Goal: Task Accomplishment & Management: Use online tool/utility

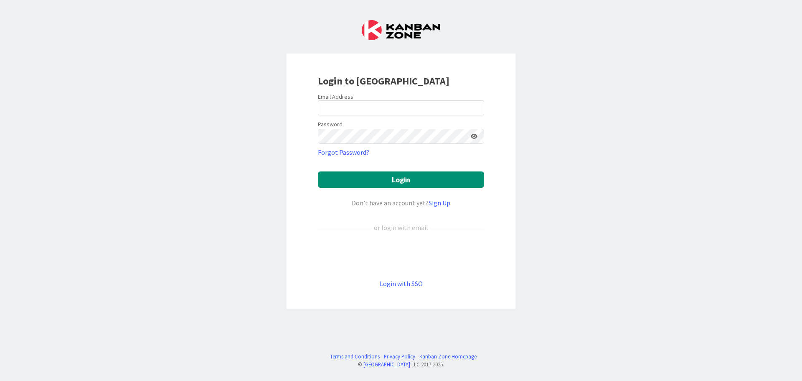
click at [340, 97] on label "Email Address" at bounding box center [336, 97] width 36 height 8
click at [343, 110] on input "email" at bounding box center [401, 107] width 166 height 15
click at [346, 109] on input "email" at bounding box center [401, 107] width 166 height 15
type input "e"
click at [376, 174] on button "Login" at bounding box center [401, 179] width 166 height 16
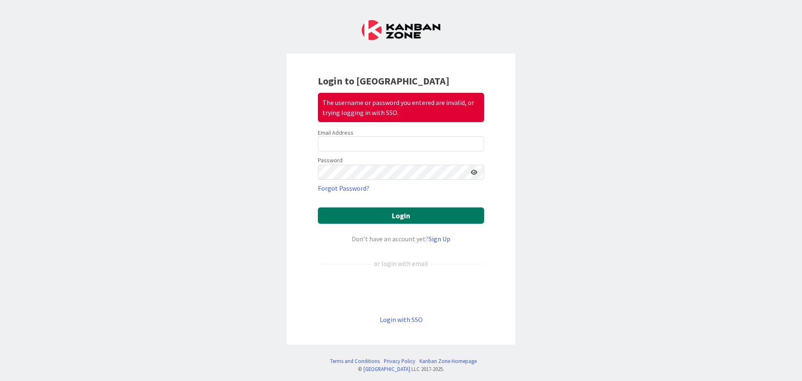
click at [417, 216] on button "Login" at bounding box center [401, 215] width 166 height 16
click at [513, 224] on div "Login to Kanban Zone The username or password you entered are invalid, or tryin…" at bounding box center [401, 190] width 802 height 381
click at [400, 158] on div "Password" at bounding box center [401, 167] width 166 height 25
click at [354, 186] on link "Forgot Password?" at bounding box center [343, 188] width 51 height 10
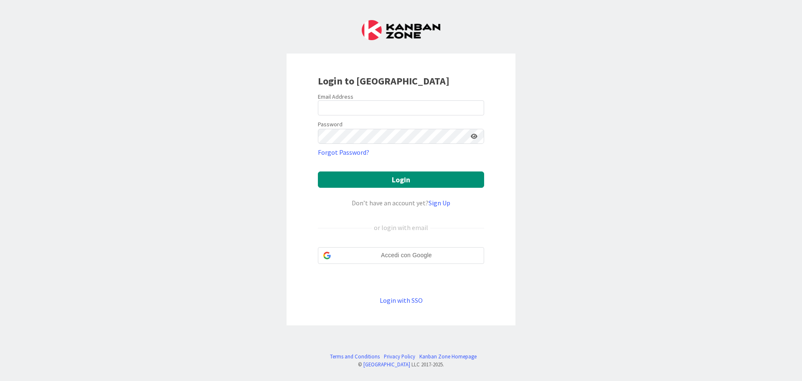
click at [328, 117] on form "Email Address Password Forgot Password? Login Don’t have an account yet? Sign U…" at bounding box center [401, 199] width 166 height 212
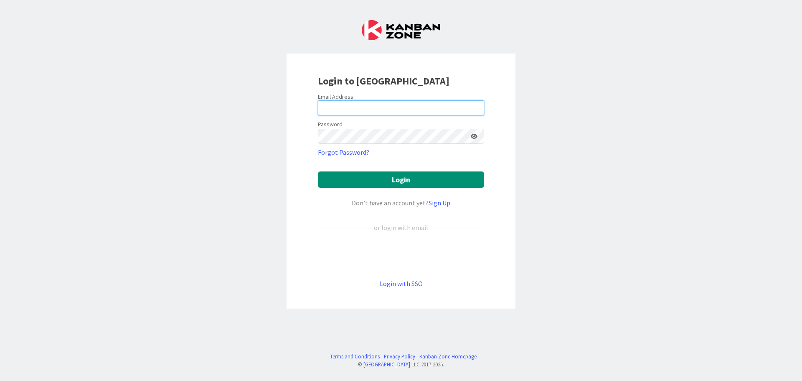
click at [330, 111] on input "email" at bounding box center [401, 107] width 166 height 15
click at [340, 112] on input "email" at bounding box center [401, 107] width 166 height 15
click at [567, 131] on div "Login to [GEOGRAPHIC_DATA] Email Address Password Forgot Password? Login Don’t …" at bounding box center [401, 190] width 802 height 381
click at [360, 109] on input "email" at bounding box center [401, 107] width 166 height 15
click at [388, 114] on input "[PERSON_NAME][EMAIL_ADDRESS][DOMAIN_NAME]" at bounding box center [401, 107] width 166 height 15
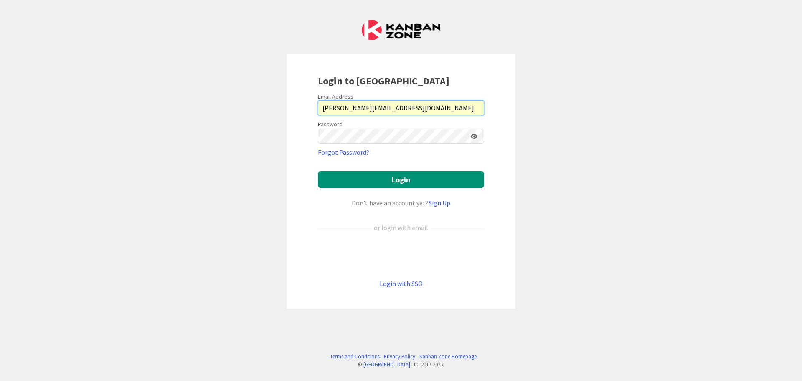
drag, startPoint x: 403, startPoint y: 109, endPoint x: 289, endPoint y: 99, distance: 114.5
click at [289, 99] on div "Login to [GEOGRAPHIC_DATA] Email Address [EMAIL_ADDRESS][DOMAIN_NAME] Password …" at bounding box center [401, 180] width 229 height 255
type input "C"
click at [339, 103] on input "email" at bounding box center [401, 107] width 166 height 15
type input "[EMAIL_ADDRESS][DOMAIN_NAME]"
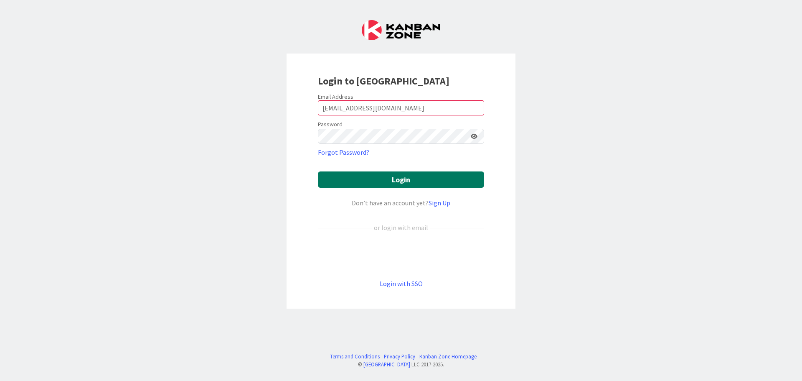
click at [358, 180] on button "Login" at bounding box center [401, 179] width 166 height 16
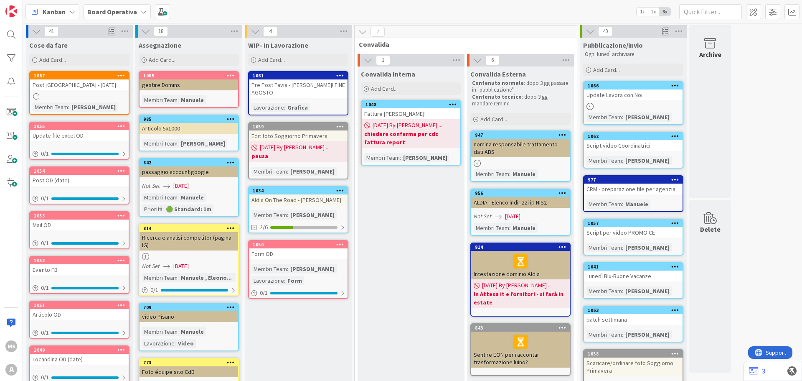
click at [124, 75] on icon at bounding box center [121, 75] width 8 height 6
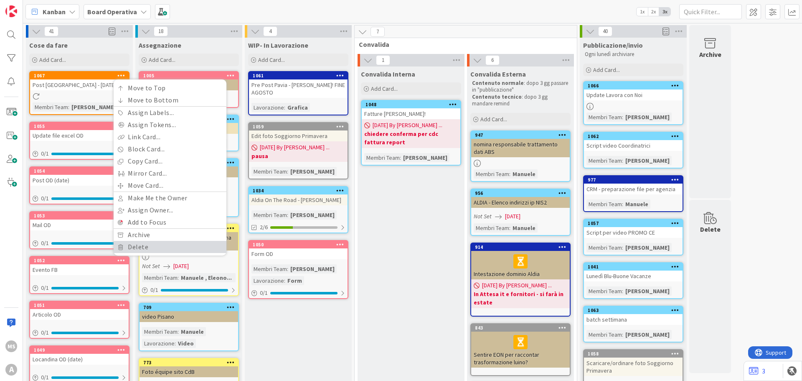
click at [156, 245] on link "Delete" at bounding box center [170, 247] width 113 height 12
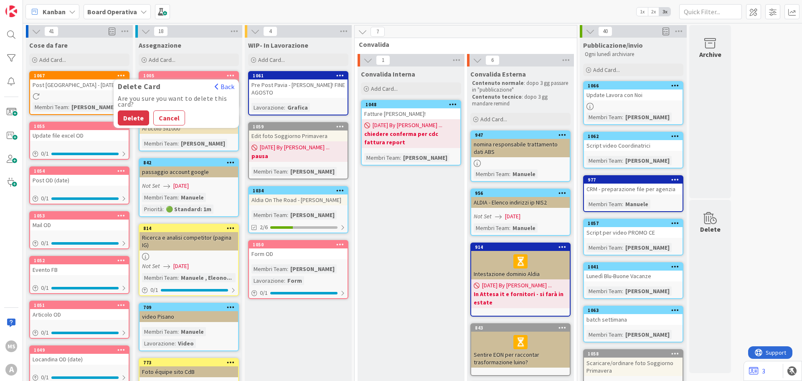
click at [129, 119] on button "Delete" at bounding box center [133, 117] width 31 height 15
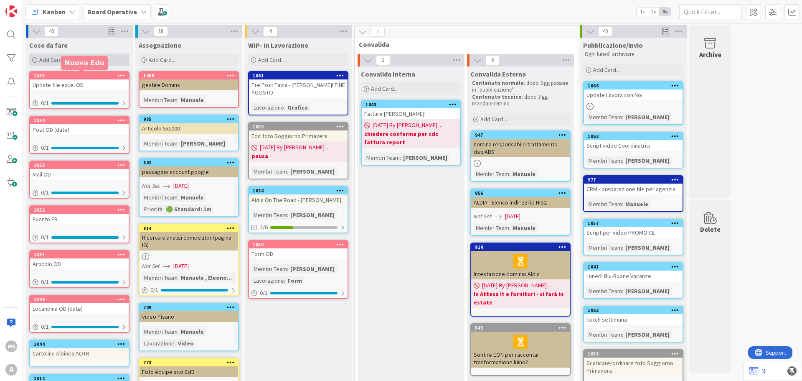
click at [42, 57] on span "Add Card..." at bounding box center [52, 60] width 27 height 8
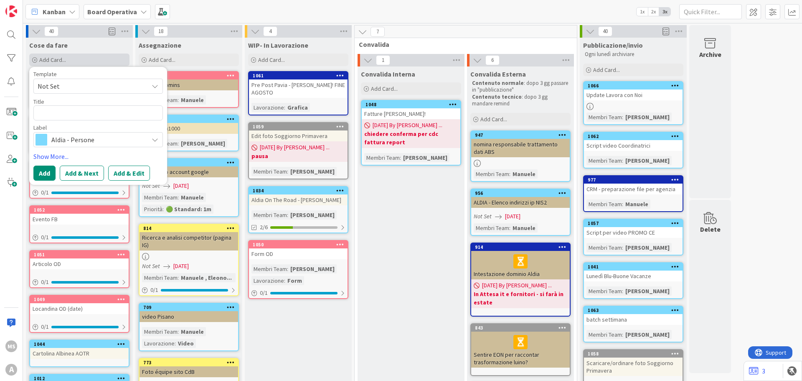
type textarea "x"
type textarea "c"
type textarea "x"
type textarea "c"
type textarea "x"
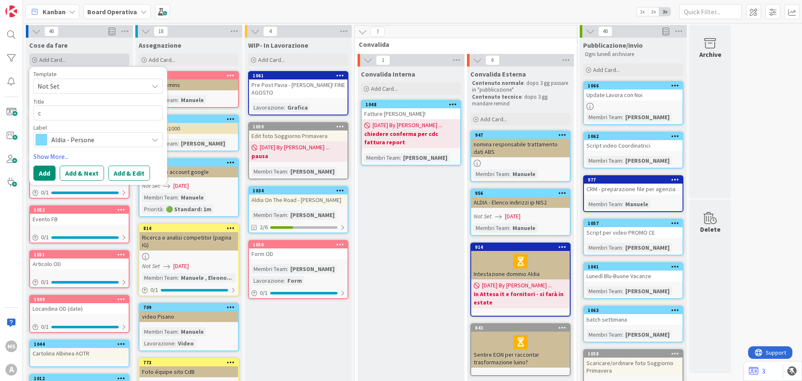
type textarea "ca"
type textarea "x"
type textarea "carcv"
type textarea "x"
type textarea "carc"
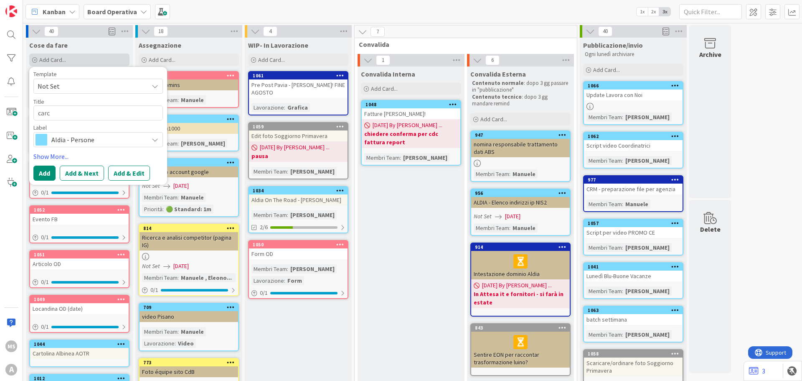
type textarea "x"
type textarea "car"
type textarea "x"
type textarea "ca"
type textarea "x"
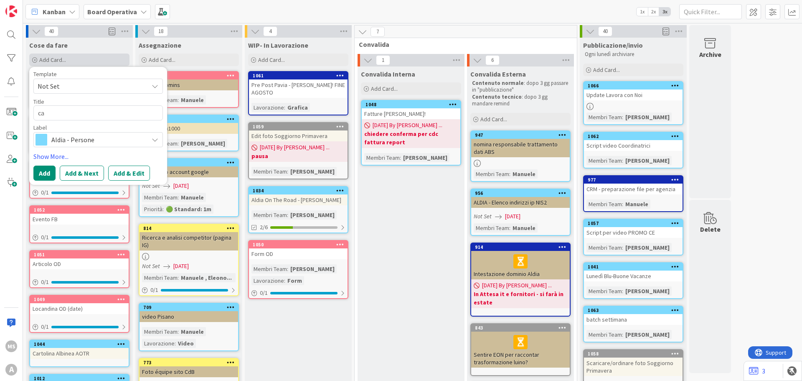
type textarea "c"
type textarea "x"
type textarea "c"
type textarea "x"
type textarea "ca"
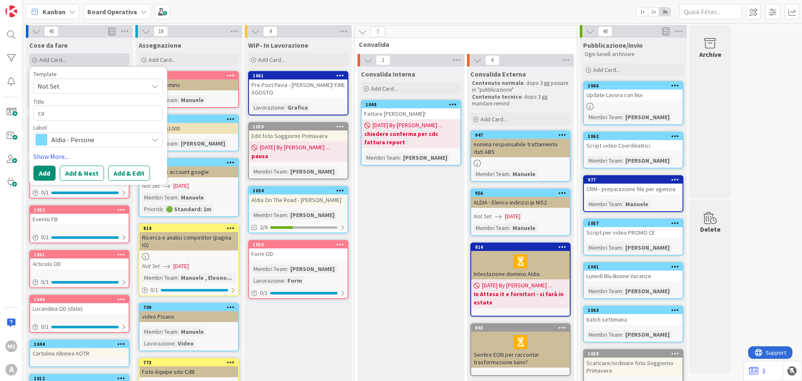
type textarea "x"
type textarea "car"
type textarea "x"
type textarea "cari"
type textarea "x"
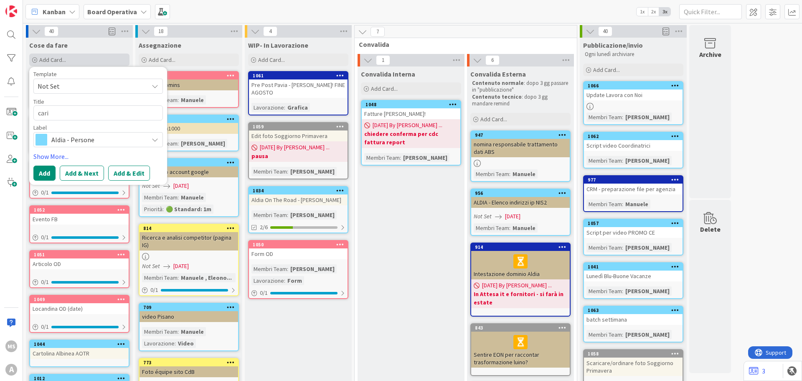
type textarea "caric"
type textarea "x"
type textarea "carica"
type textarea "x"
type textarea "caric"
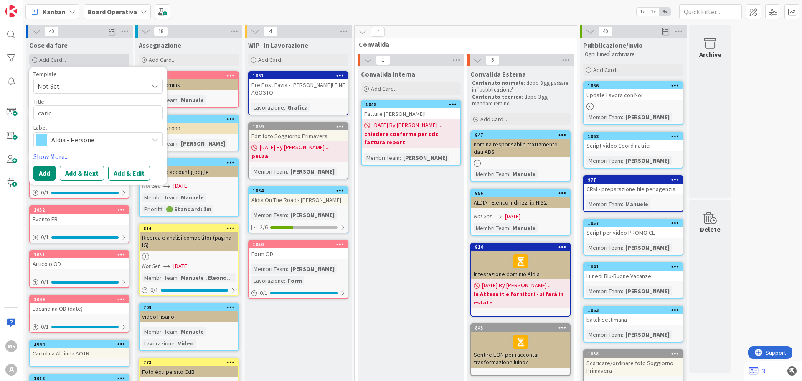
type textarea "x"
type textarea "cari"
type textarea "x"
type textarea "car"
type textarea "x"
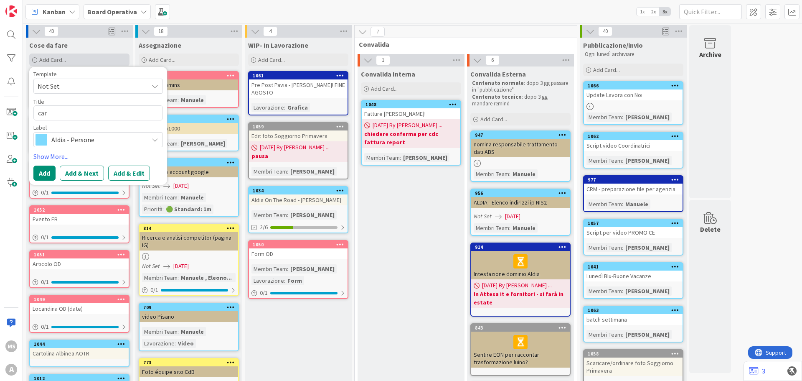
type textarea "ca"
type textarea "x"
type textarea "c"
type textarea "x"
type textarea "C"
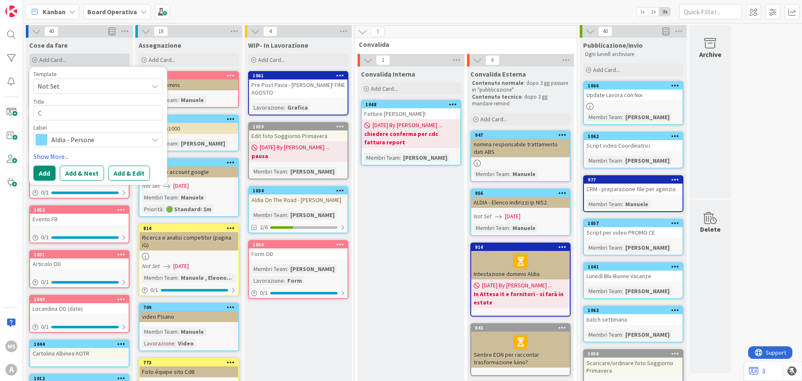
type textarea "x"
type textarea "Ca"
type textarea "x"
type textarea "Car"
type textarea "x"
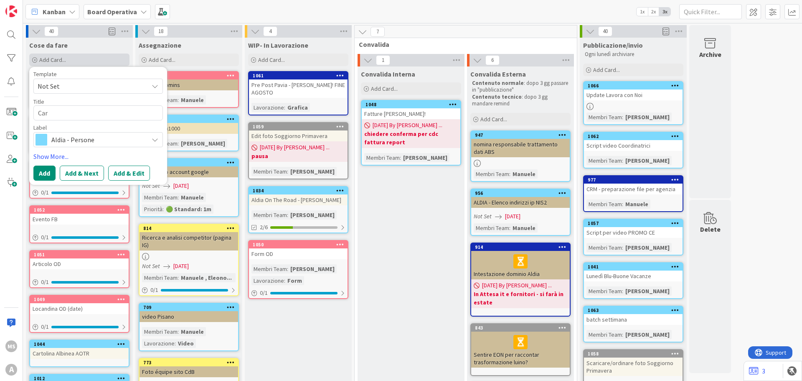
type textarea "Cari"
type textarea "x"
type textarea "Caric"
type textarea "x"
type textarea "Carica"
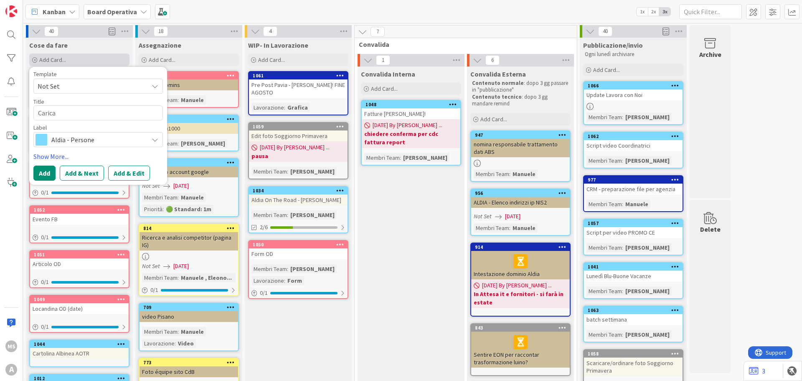
type textarea "x"
type textarea "Caricar"
type textarea "x"
type textarea "Caricare"
type textarea "x"
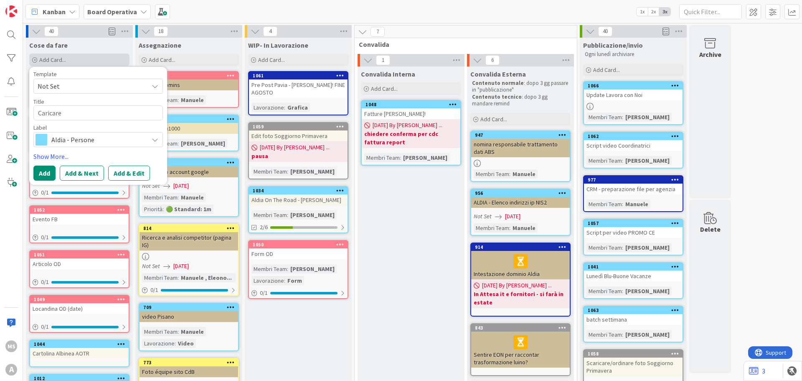
type textarea "Caricare"
type textarea "x"
type textarea "Caricare ma"
type textarea "x"
type textarea "Caricare mat"
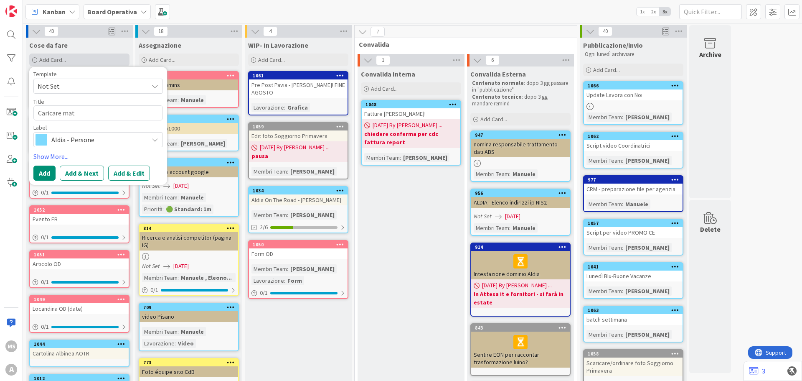
type textarea "x"
type textarea "Caricare mate"
type textarea "x"
type textarea "Caricare mater"
type textarea "x"
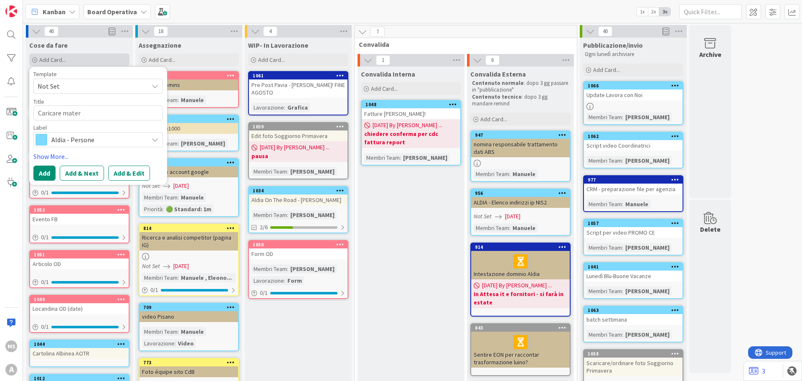
type textarea "Caricare materi"
type textarea "x"
type textarea "Caricare materia"
type textarea "x"
type textarea "Caricare material"
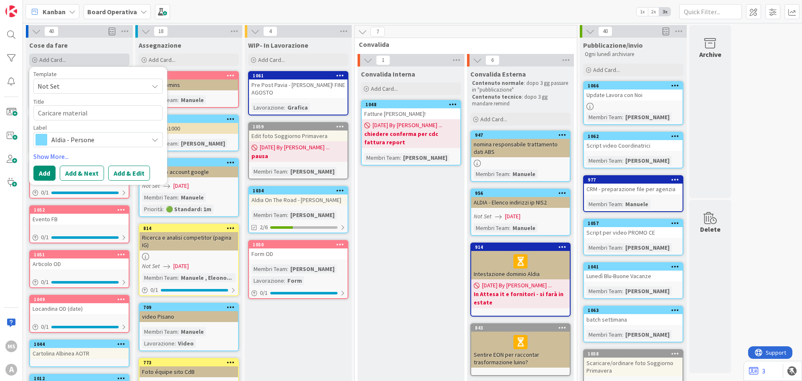
type textarea "x"
type textarea "Caricare materiale"
type textarea "x"
type textarea "Caricare materiale"
type textarea "x"
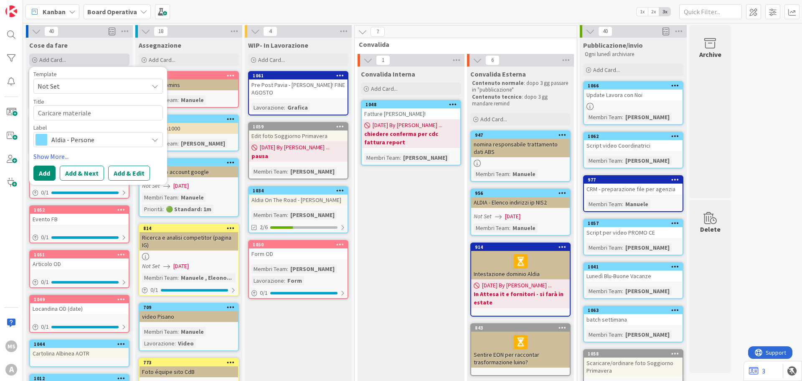
type textarea "Caricare materiale s"
type textarea "x"
type textarea "Caricare materiale sc"
type textarea "x"
type textarea "Caricare materiale sco"
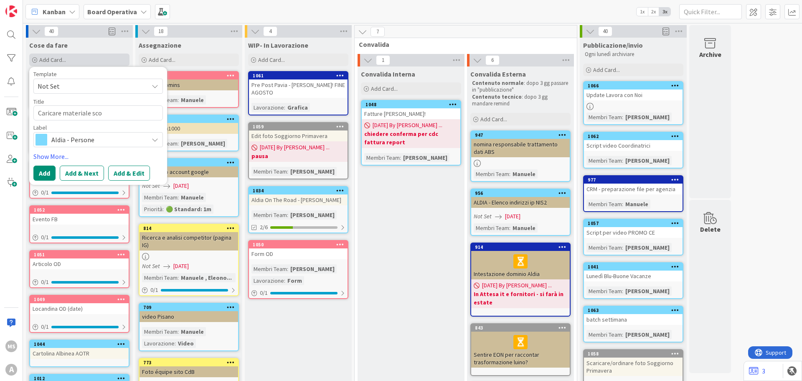
type textarea "x"
type textarea "Caricare materiale scol"
type textarea "x"
type textarea "Caricare materiale scola"
type textarea "x"
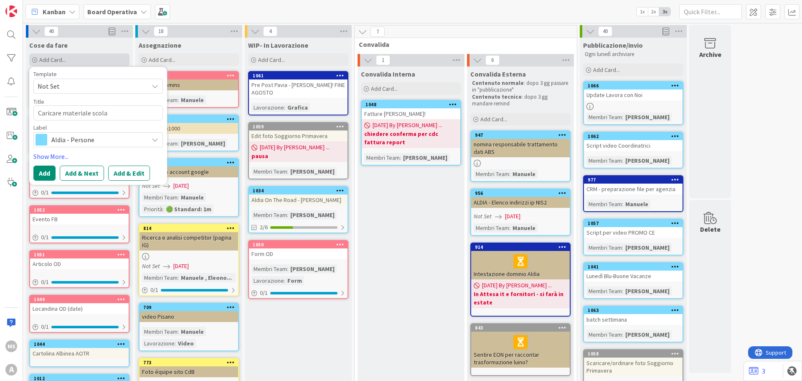
type textarea "Caricare materiale scolas"
type textarea "x"
type textarea "Caricare materiale scolast"
type textarea "x"
type textarea "Caricare materiale scolastic"
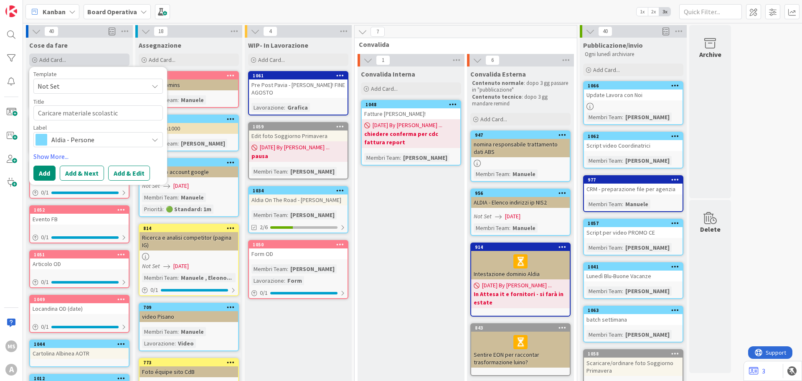
type textarea "x"
type textarea "Caricare materiale scolastico"
type textarea "x"
type textarea "Caricare materiale scolastico"
type textarea "x"
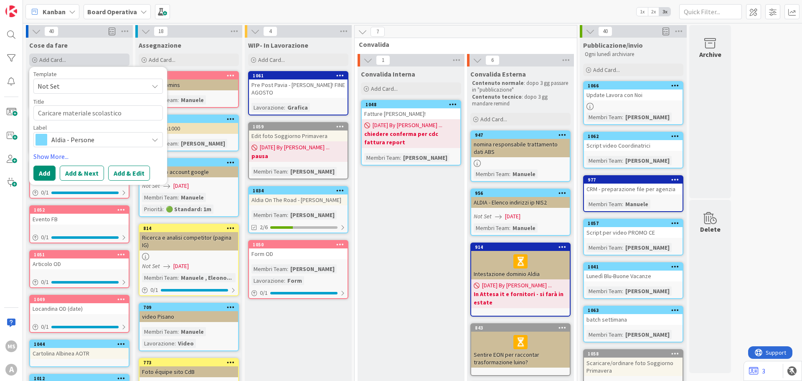
type textarea "Caricare materiale scolastico s"
type textarea "x"
type textarea "Caricare materiale scolastico si"
type textarea "x"
type textarea "Caricare materiale scolastico sit"
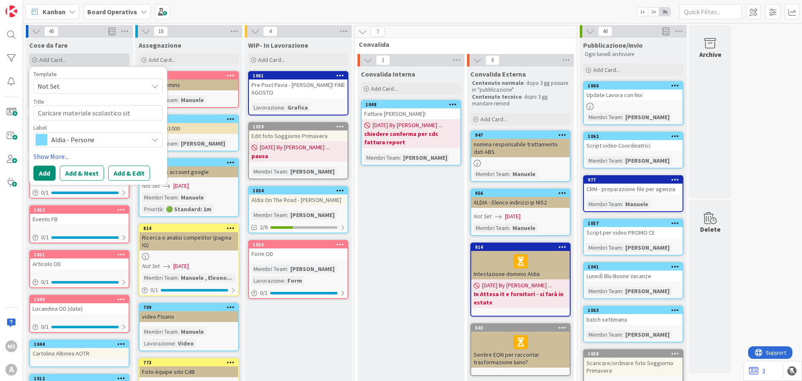
type textarea "x"
type textarea "Caricare materiale scolastico sito"
click at [72, 137] on span "Aldia - Persone" at bounding box center [97, 140] width 93 height 12
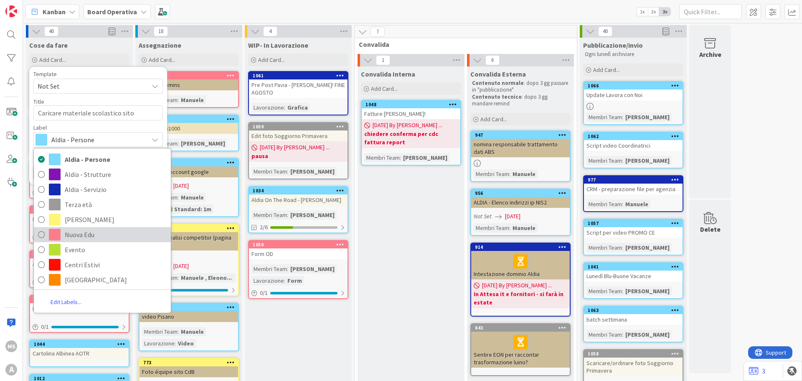
click at [86, 232] on span "Nuova Edu" at bounding box center [116, 234] width 102 height 13
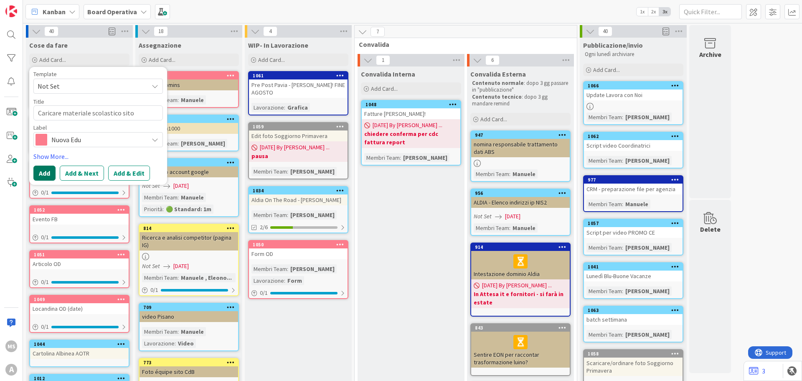
click at [48, 171] on button "Add" at bounding box center [44, 172] width 22 height 15
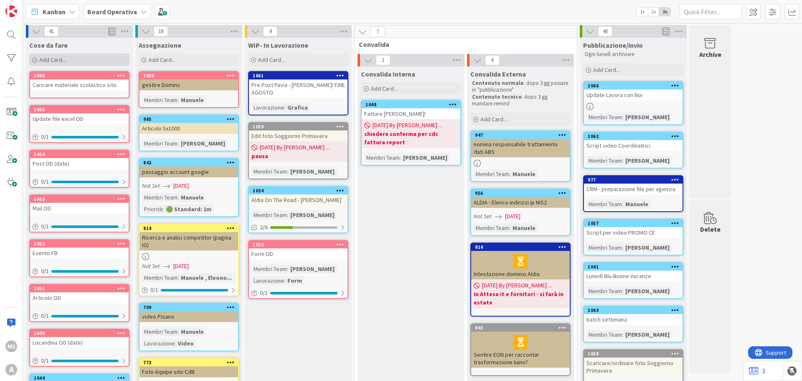
click at [50, 61] on span "Add Card..." at bounding box center [52, 60] width 27 height 8
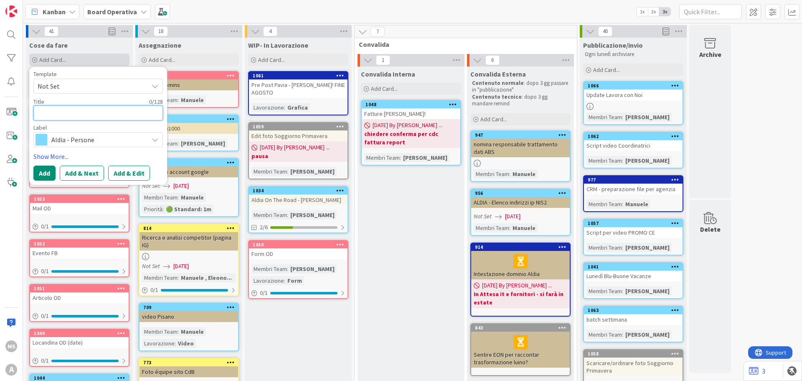
type textarea "x"
type textarea "M"
type textarea "x"
type textarea "Ma"
type textarea "x"
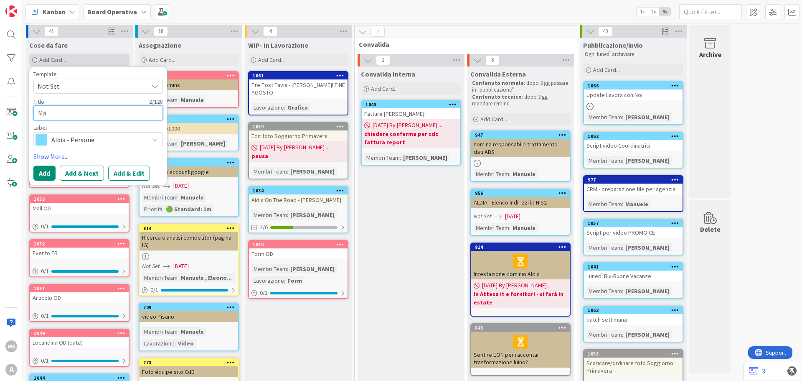
type textarea "Mai"
type textarea "x"
type textarea "Mail"
type textarea "x"
type textarea "Mail"
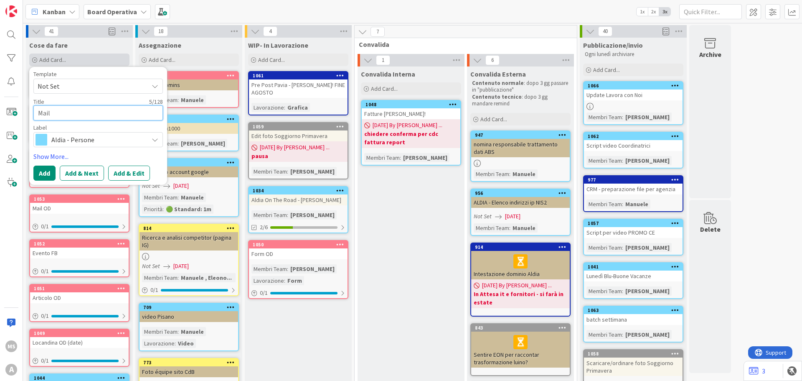
type textarea "x"
type textarea "Mail g"
type textarea "x"
type textarea "Mail gR"
type textarea "x"
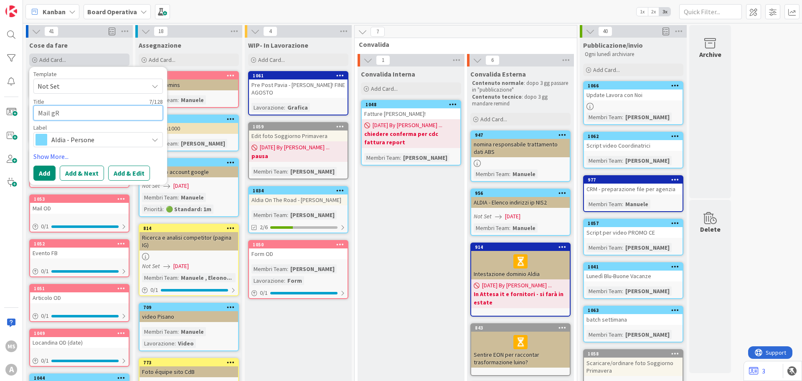
type textarea "Mail g"
type textarea "x"
type textarea "Mail"
type textarea "x"
type textarea "Mail G"
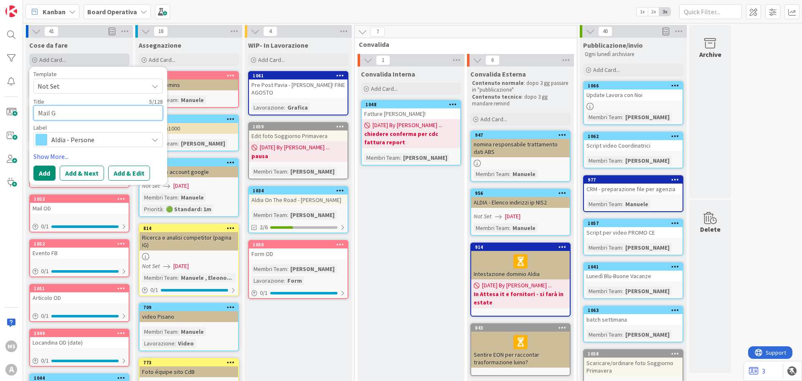
type textarea "x"
type textarea "Mail Gr"
type textarea "x"
type textarea "Mail Gra"
type textarea "x"
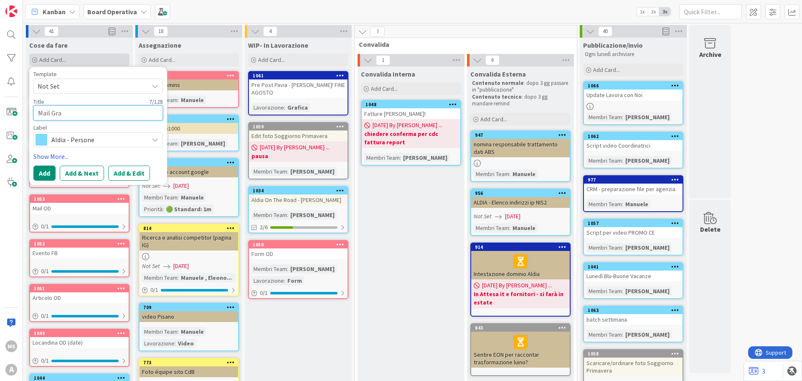
type textarea "Mail [GEOGRAPHIC_DATA]"
type textarea "x"
type textarea "Mail Graze"
type textarea "x"
type textarea "Mail [GEOGRAPHIC_DATA]"
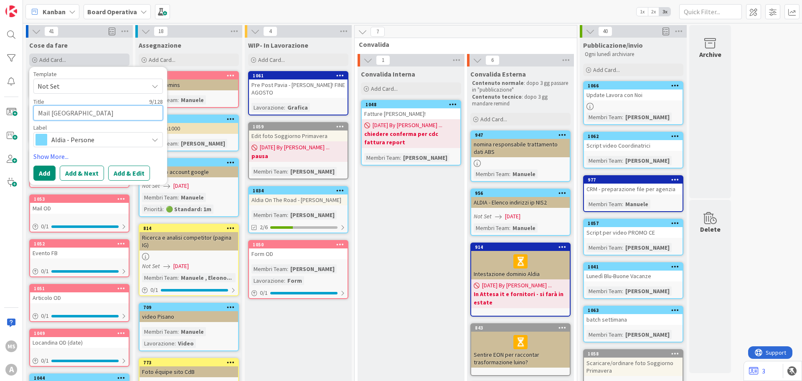
type textarea "x"
type textarea "Mail Grazu"
type textarea "x"
type textarea "Mail Grazue"
type textarea "x"
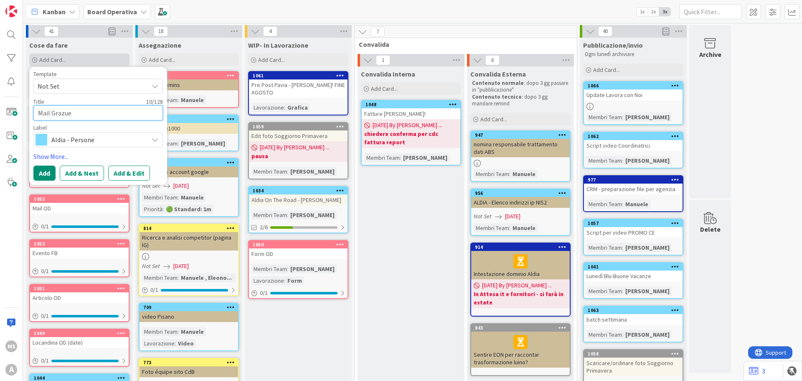
type textarea "Mail Grazue"
type textarea "x"
type textarea "Mail Grazue C"
type textarea "x"
type textarea "Mail Grazue"
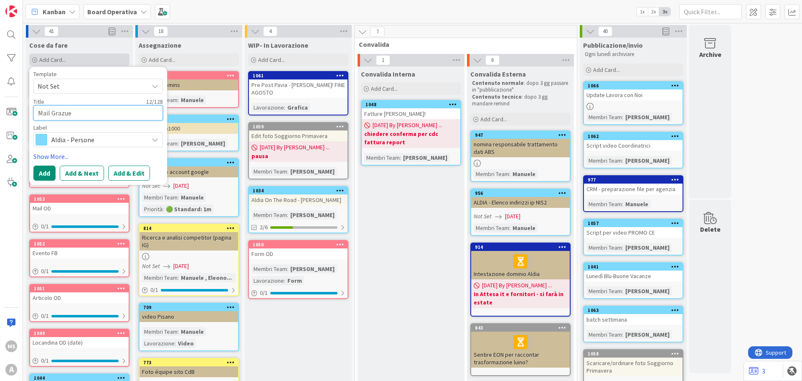
type textarea "x"
type textarea "Mail Grazue"
type textarea "x"
type textarea "Mail Grazu"
type textarea "x"
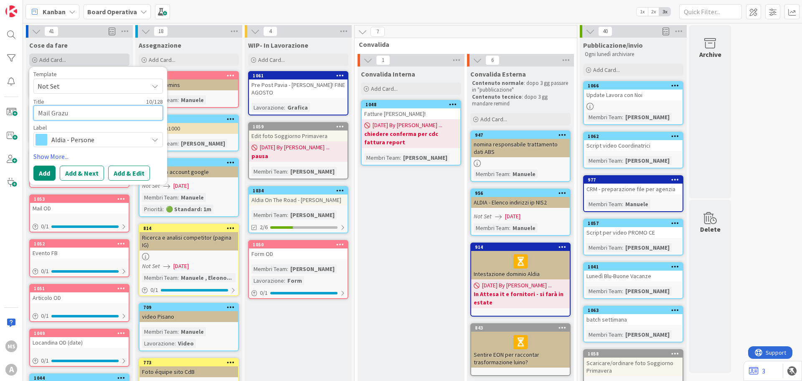
type textarea "Mail [GEOGRAPHIC_DATA]"
type textarea "x"
type textarea "Mail Grazi"
type textarea "x"
type textarea "Mail Grazie"
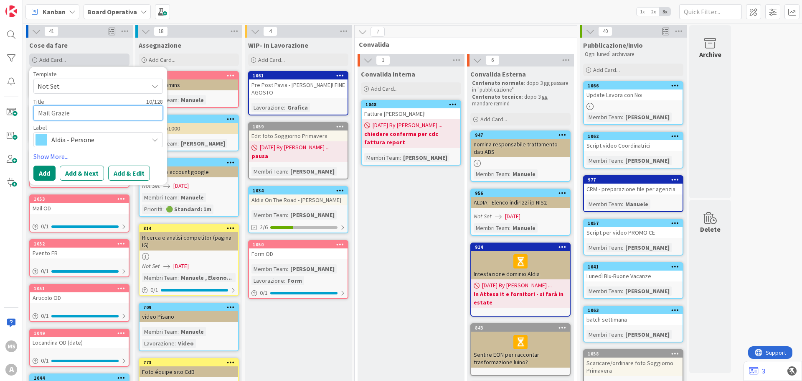
type textarea "x"
type textarea "Mail Grazie"
type textarea "x"
type textarea "Mail Grazie V"
type textarea "x"
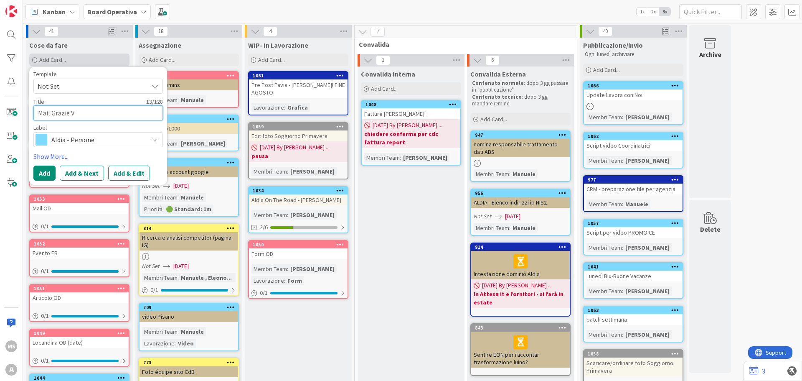
type textarea "Mail Grazie Va"
type textarea "x"
type textarea "Mail Grazie Val"
type textarea "x"
type textarea "Mail [PERSON_NAME]"
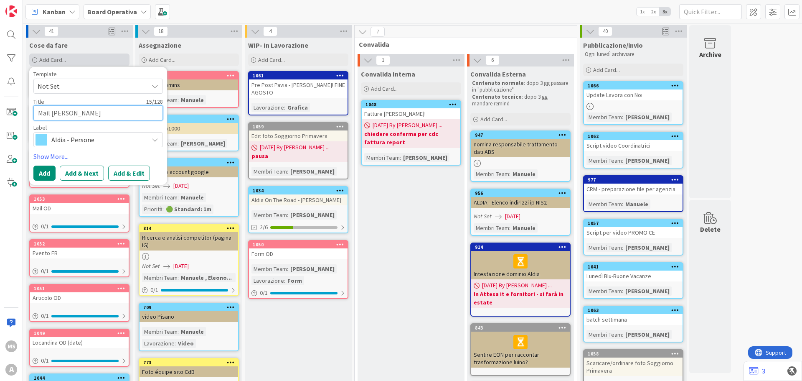
type textarea "x"
type textarea "Mail [PERSON_NAME]"
type textarea "x"
type textarea "Mail [PERSON_NAME]"
type textarea "x"
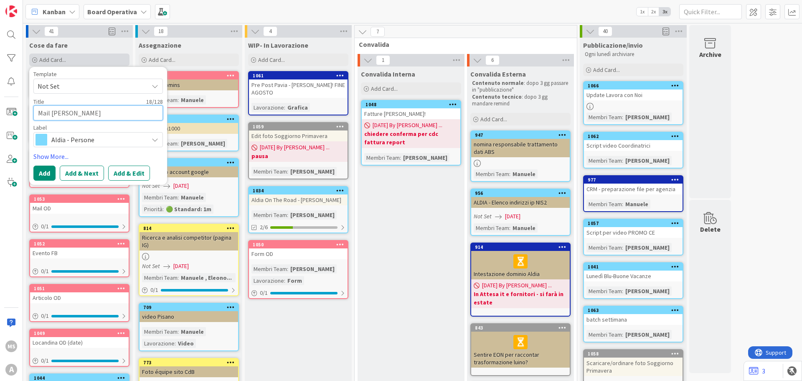
type textarea "Mail Grazie Valle d"
type textarea "x"
type textarea "Mail [PERSON_NAME] d'"
type textarea "x"
type textarea "Mail Grazie Valle d'A"
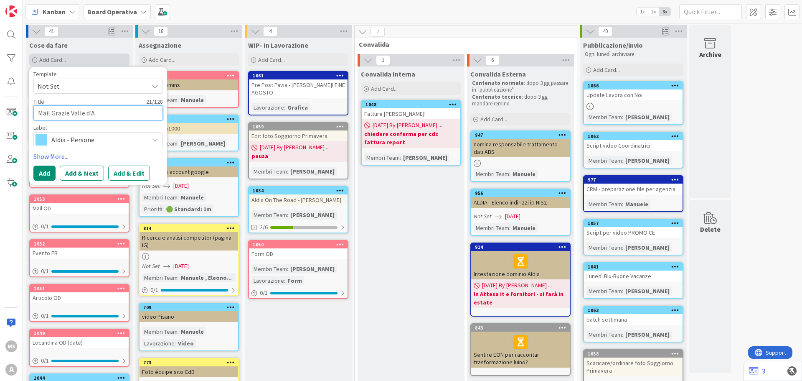
type textarea "x"
type textarea "Mail Grazie [GEOGRAPHIC_DATA]"
type textarea "x"
type textarea "Mail Grazie [GEOGRAPHIC_DATA]"
type textarea "x"
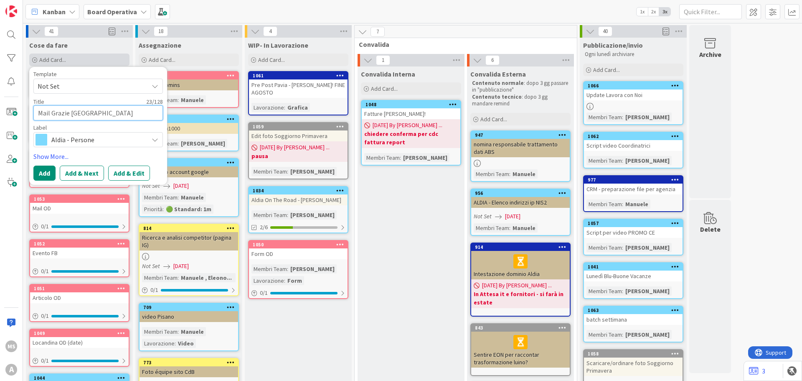
type textarea "Mail Grazie [GEOGRAPHIC_DATA]"
type textarea "x"
type textarea "Mail Grazie [GEOGRAPHIC_DATA]"
type textarea "x"
type textarea "Mail Grazie AValle d'Aosta"
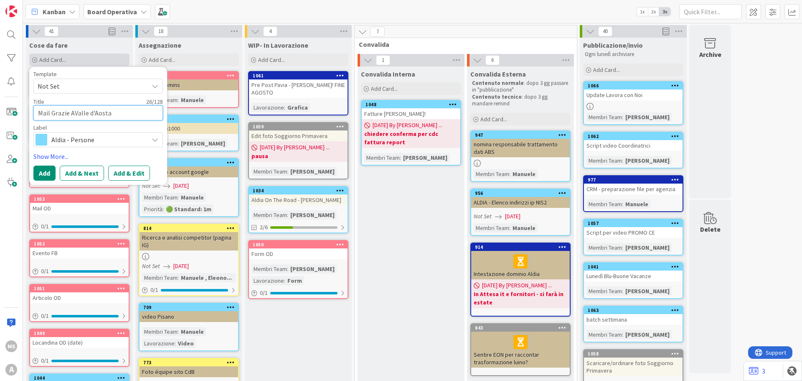
type textarea "x"
type textarea "Mail Grazie AOValle d'Aosta"
type textarea "x"
type textarea "Mail Grazie AOTValle d'Aosta"
type textarea "x"
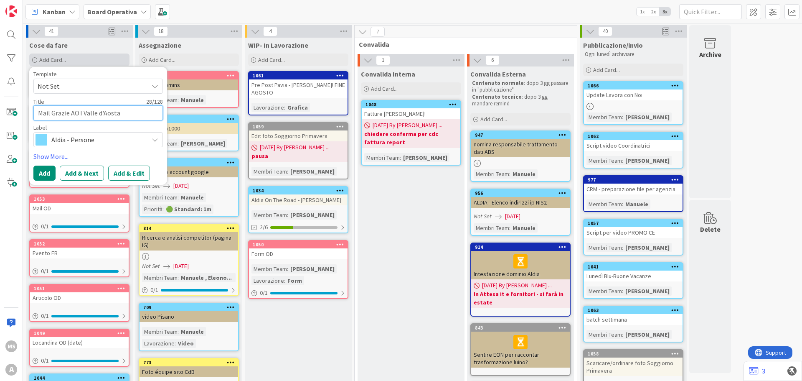
type textarea "Mail Grazie AOTRValle d'Aosta"
type textarea "x"
type textarea "Mail Grazie AOTR [GEOGRAPHIC_DATA]"
